Goal: Check status: Check status

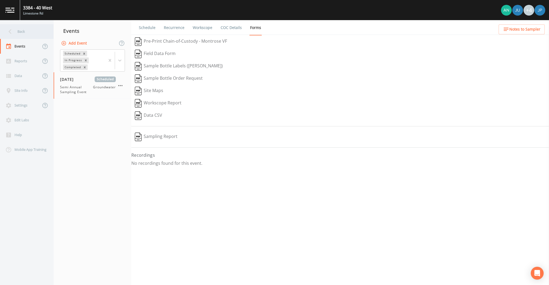
click at [23, 35] on div "Back" at bounding box center [24, 31] width 48 height 15
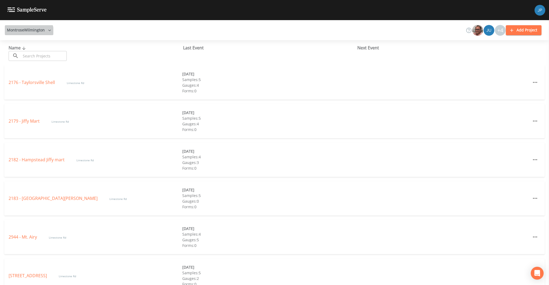
click at [28, 33] on button "MontroseWilmington" at bounding box center [29, 30] width 49 height 10
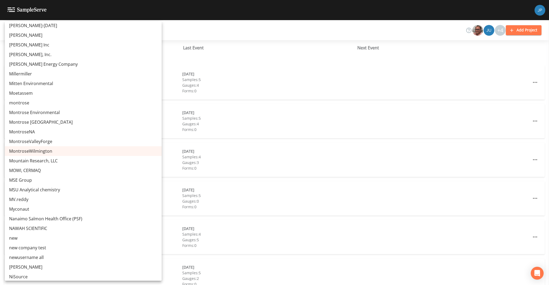
scroll to position [1808, 0]
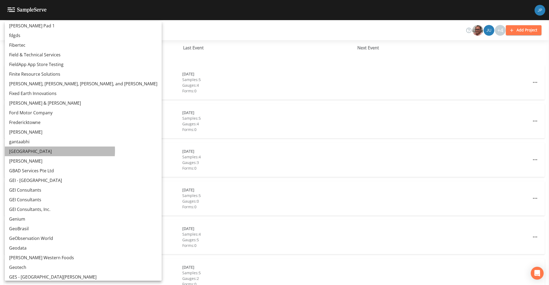
click at [46, 150] on link "[GEOGRAPHIC_DATA]" at bounding box center [83, 151] width 157 height 10
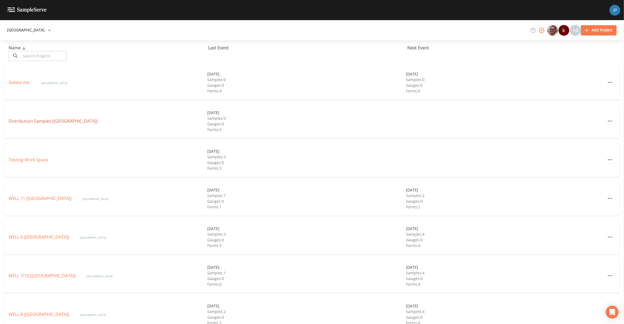
click at [77, 121] on link "Distribution Samples (Garden City Park Water District)" at bounding box center [53, 121] width 89 height 6
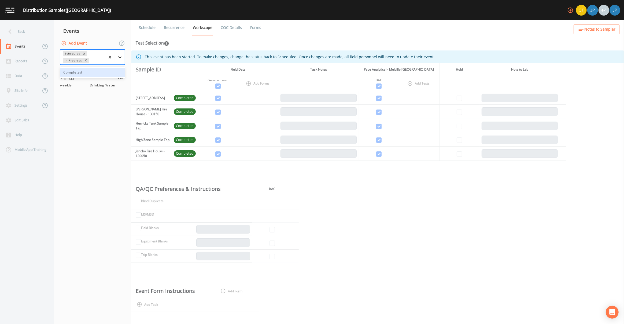
click at [121, 56] on icon at bounding box center [119, 56] width 5 height 5
click at [109, 72] on div "Completed" at bounding box center [92, 72] width 65 height 9
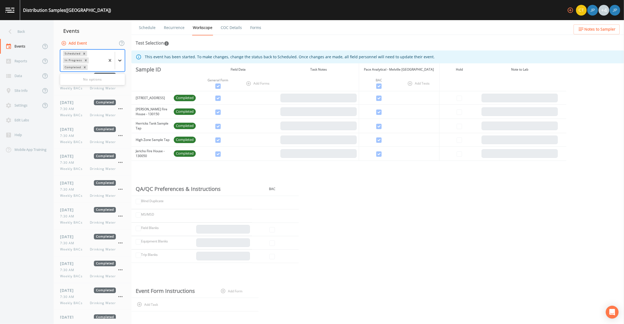
click at [121, 62] on icon at bounding box center [119, 60] width 5 height 5
click at [121, 60] on icon at bounding box center [119, 61] width 3 height 2
click at [25, 33] on div "Back" at bounding box center [24, 31] width 48 height 15
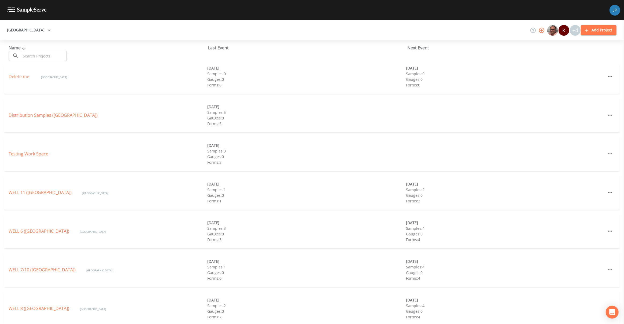
scroll to position [12, 0]
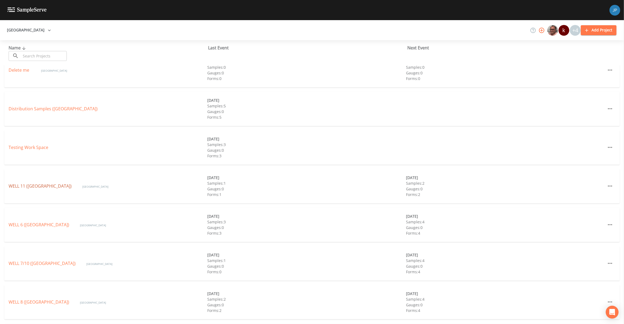
click at [66, 187] on link "WELL 11 (Garden City Park Water District)" at bounding box center [40, 186] width 63 height 6
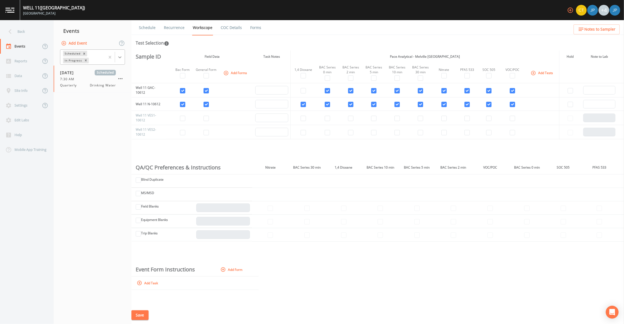
click at [120, 56] on icon at bounding box center [119, 56] width 5 height 5
click at [108, 72] on div "Completed" at bounding box center [92, 72] width 65 height 9
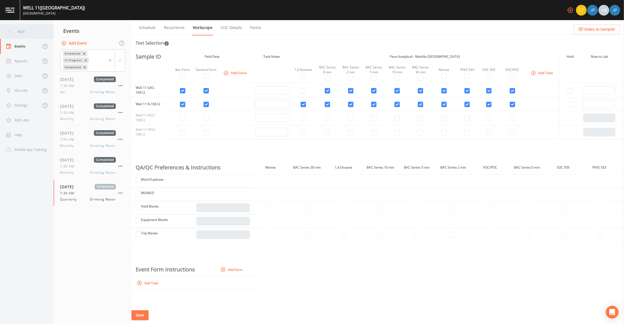
click at [29, 32] on div "Back" at bounding box center [24, 31] width 48 height 15
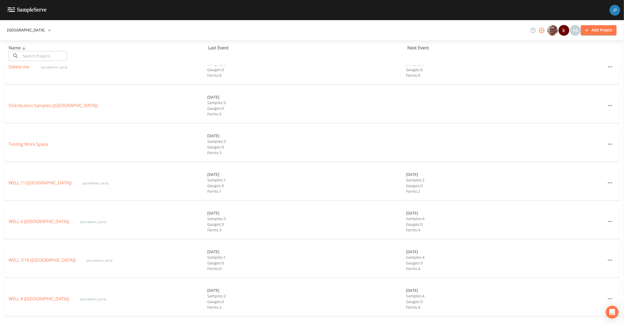
scroll to position [19, 0]
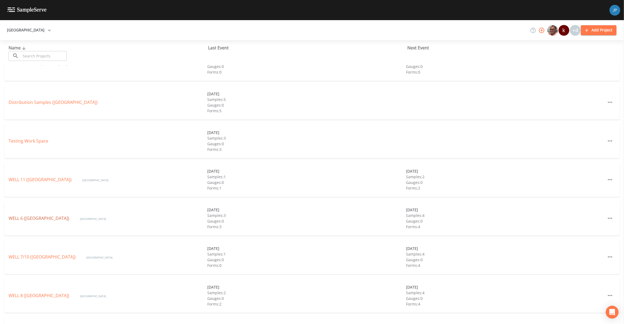
click at [52, 218] on link "WELL 6 (GARDEN CITY PARK WATER DISTRICT)" at bounding box center [39, 218] width 61 height 6
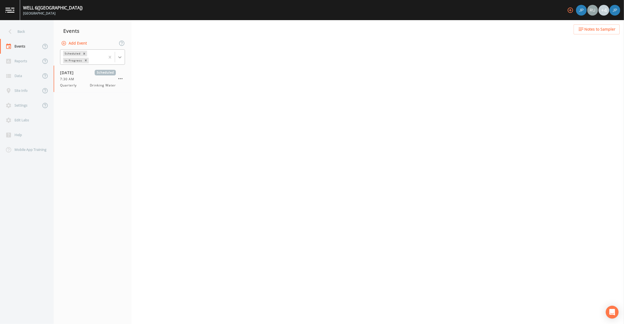
click at [118, 55] on icon at bounding box center [119, 56] width 5 height 5
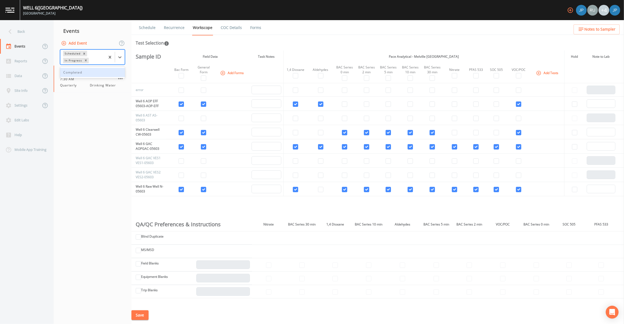
click at [105, 72] on div "Completed" at bounding box center [92, 72] width 65 height 9
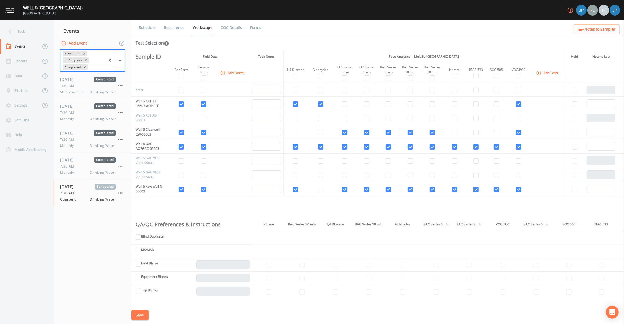
click at [126, 29] on div "Events" at bounding box center [93, 30] width 78 height 13
click at [442, 27] on ul "Schedule Recurrence Workscope COC Details Forms" at bounding box center [377, 27] width 493 height 15
